Goal: Task Accomplishment & Management: Use online tool/utility

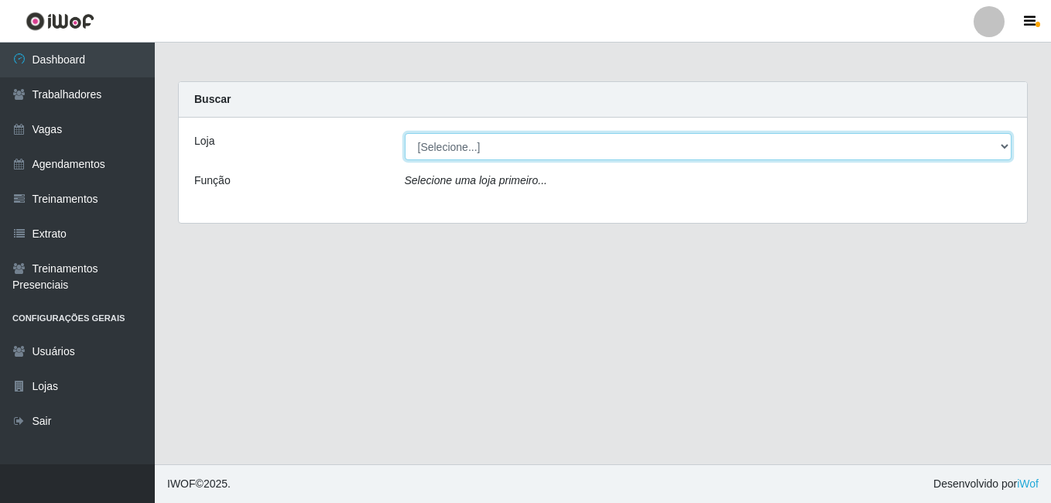
click at [566, 148] on select "[Selecione...] [GEOGRAPHIC_DATA] - [DATE][GEOGRAPHIC_DATA]" at bounding box center [708, 146] width 607 height 27
select select "471"
click at [405, 133] on select "[Selecione...] [GEOGRAPHIC_DATA] - [DATE][GEOGRAPHIC_DATA]" at bounding box center [708, 146] width 607 height 27
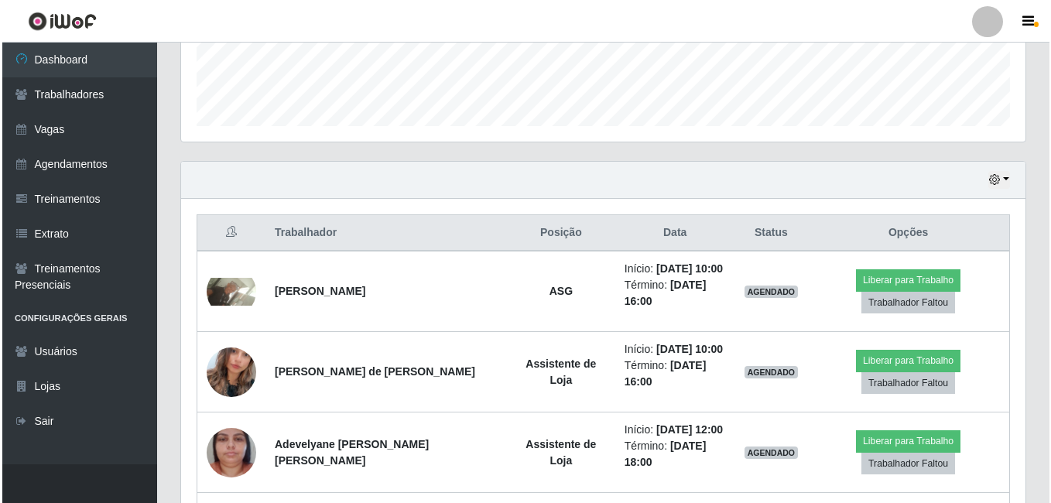
scroll to position [464, 0]
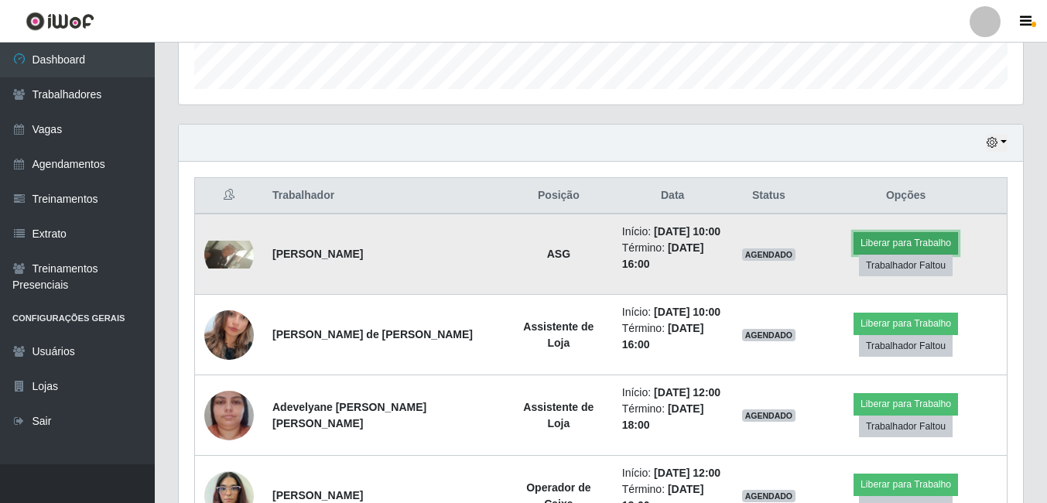
click at [921, 245] on button "Liberar para Trabalho" at bounding box center [906, 243] width 104 height 22
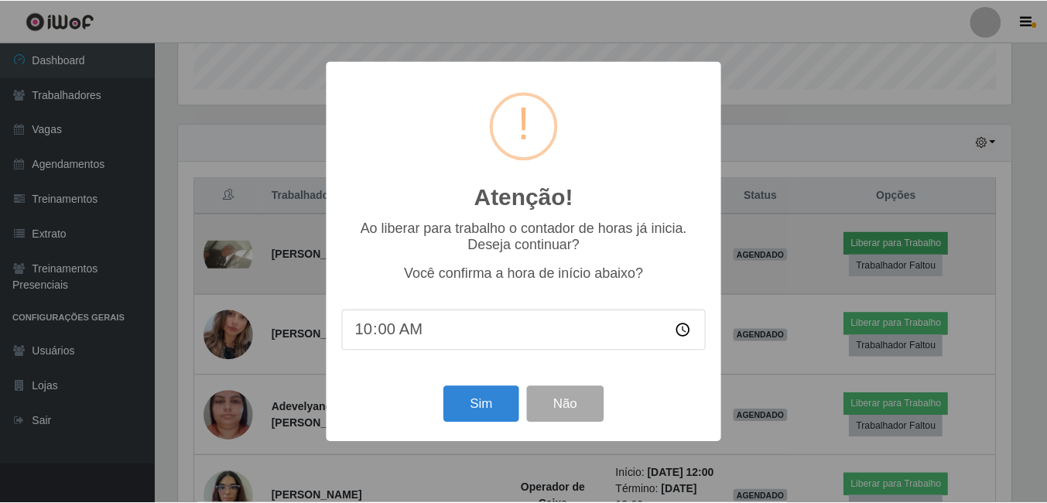
scroll to position [321, 837]
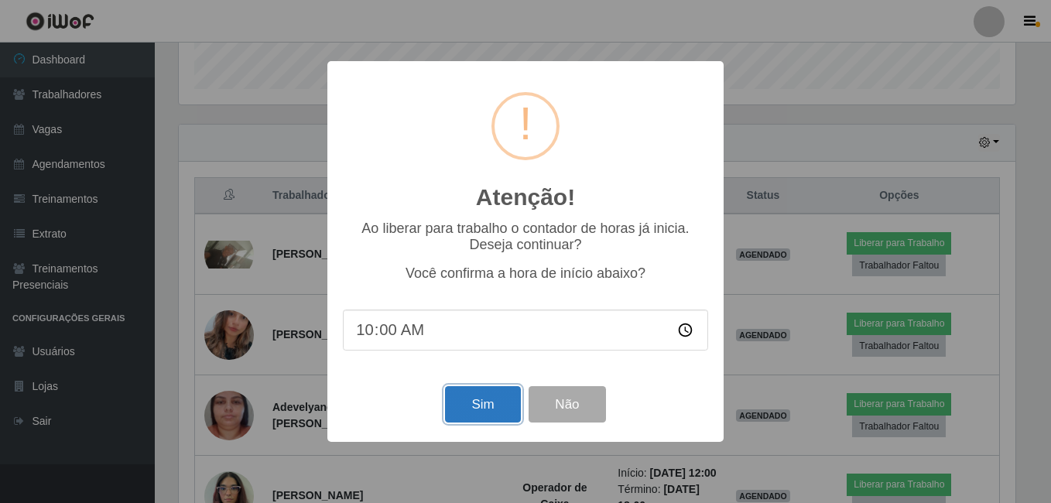
click at [473, 398] on button "Sim" at bounding box center [482, 404] width 75 height 36
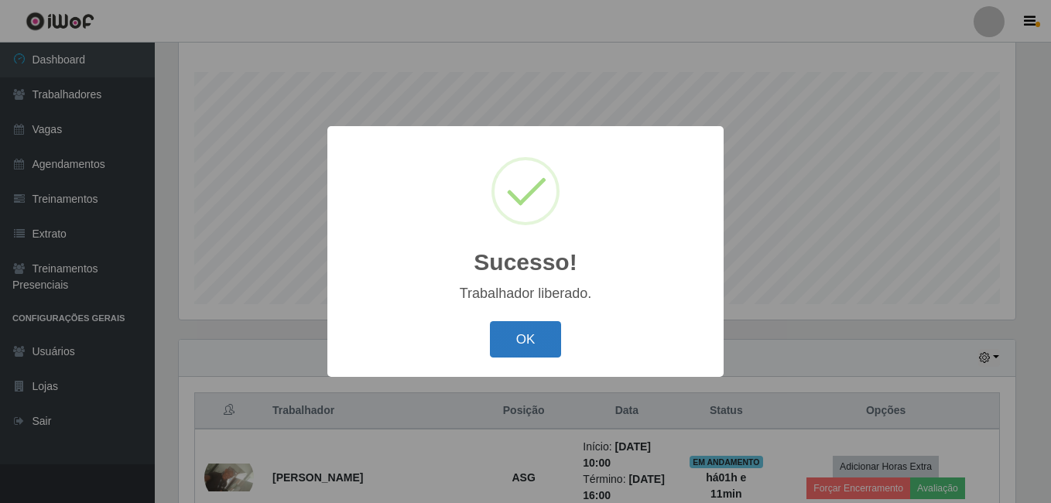
click at [533, 332] on button "OK" at bounding box center [526, 339] width 72 height 36
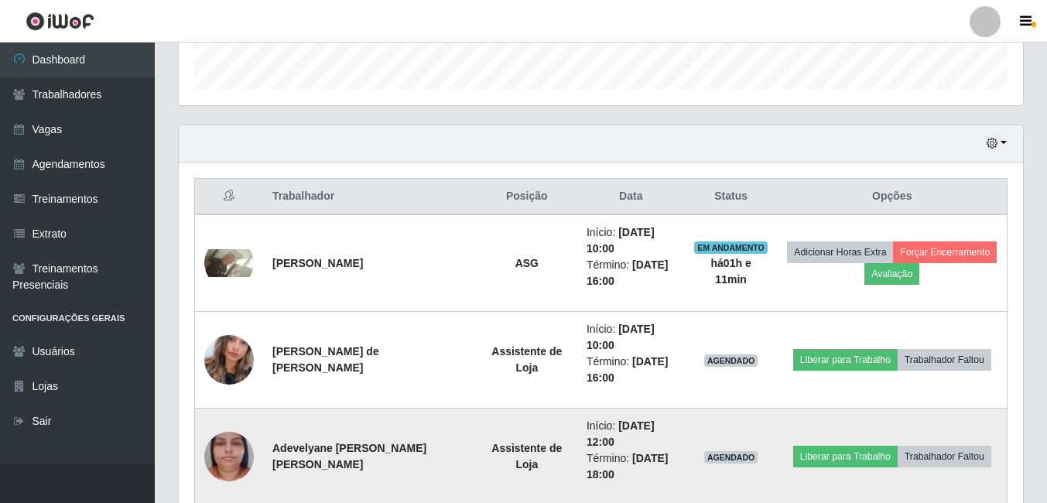
scroll to position [481, 0]
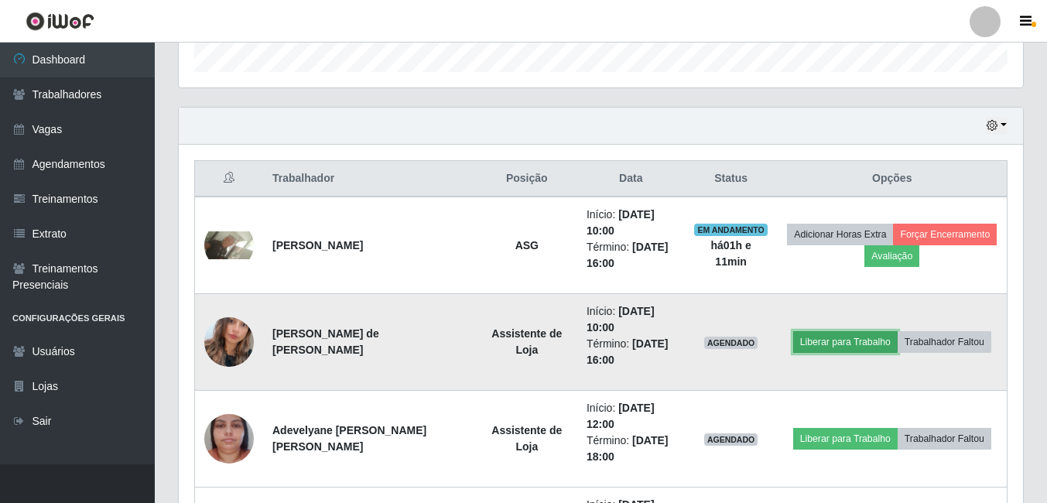
click at [862, 351] on button "Liberar para Trabalho" at bounding box center [845, 342] width 104 height 22
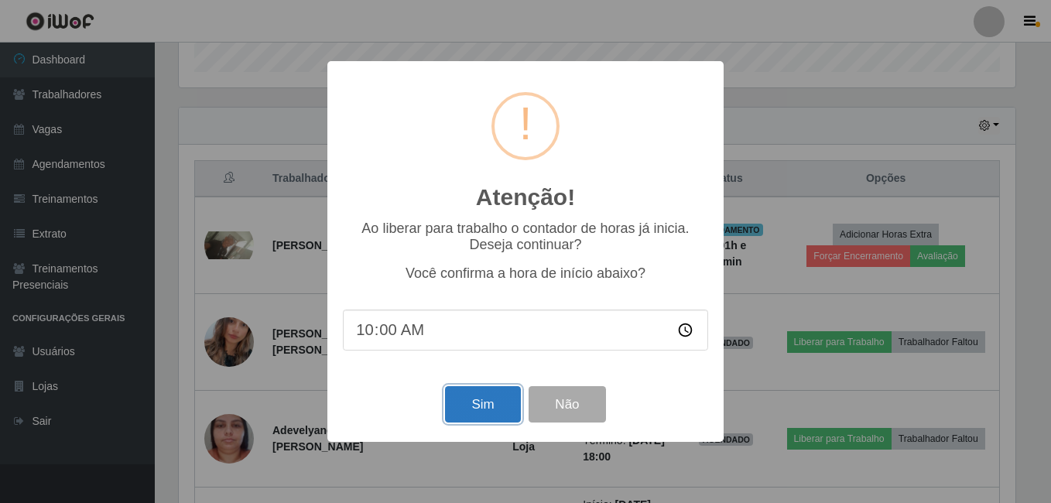
click at [453, 415] on button "Sim" at bounding box center [482, 404] width 75 height 36
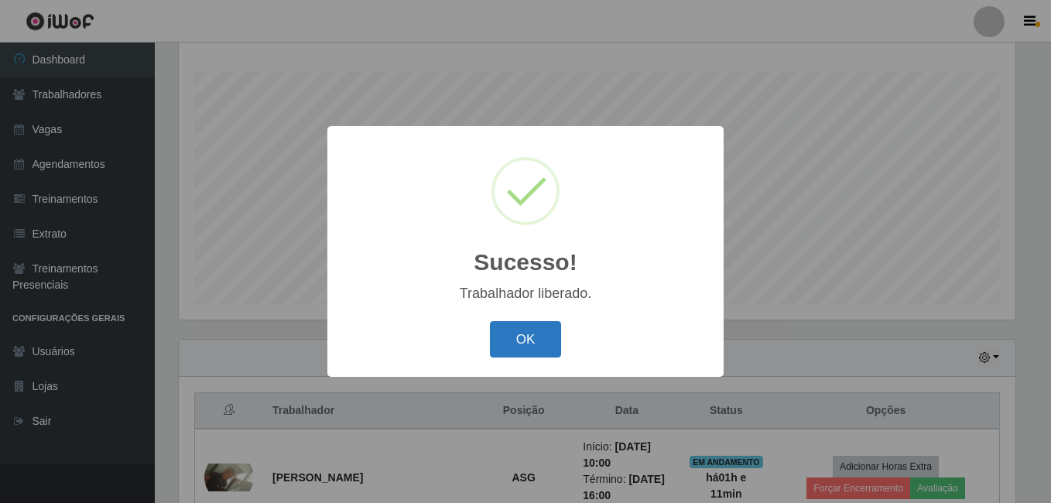
click at [543, 344] on button "OK" at bounding box center [526, 339] width 72 height 36
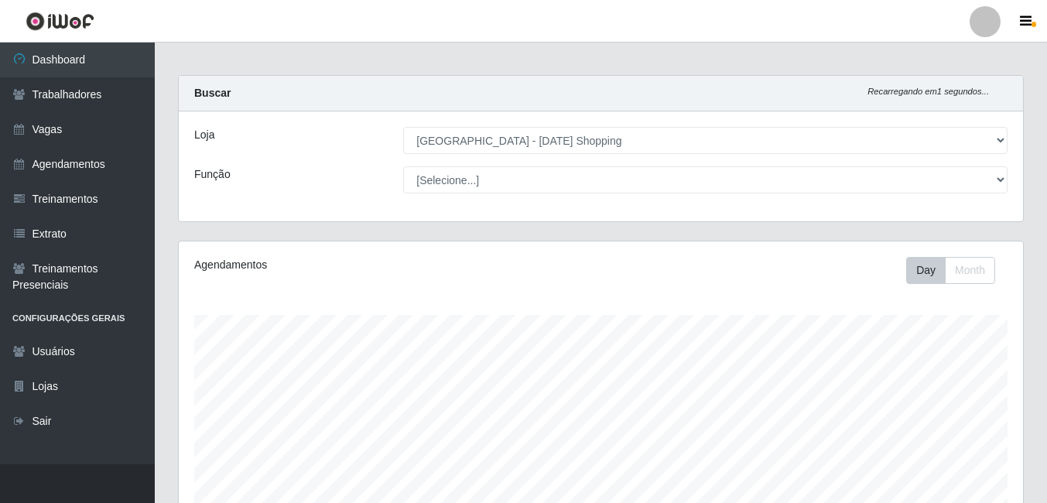
scroll to position [0, 0]
